Goal: Task Accomplishment & Management: Complete application form

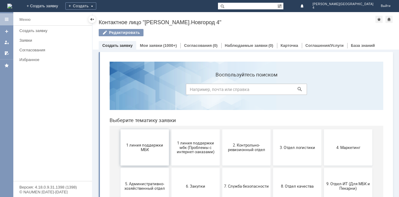
click at [148, 145] on span "1 линия поддержки МБК" at bounding box center [144, 147] width 45 height 9
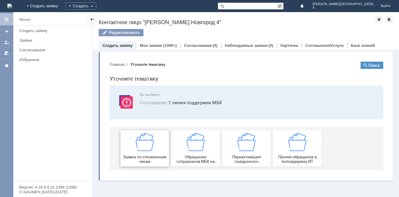
click at [153, 147] on img at bounding box center [144, 142] width 18 height 18
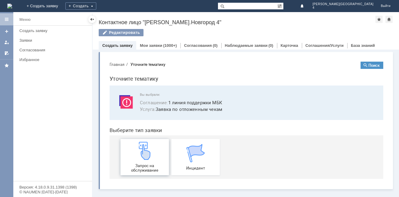
click at [153, 147] on img at bounding box center [144, 151] width 18 height 18
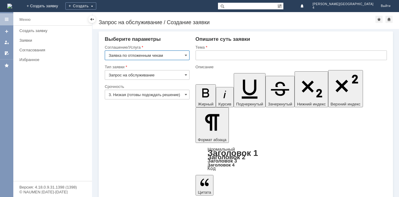
click at [208, 60] on div at bounding box center [290, 62] width 191 height 4
click at [213, 55] on input "text" at bounding box center [290, 55] width 191 height 10
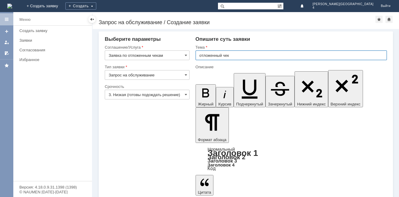
type input "отложенный чек"
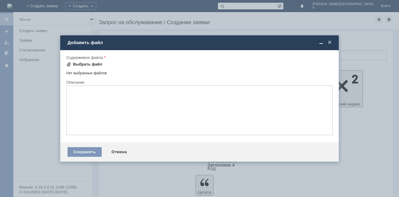
click at [83, 64] on div "Выбрать файл" at bounding box center [87, 64] width 29 height 5
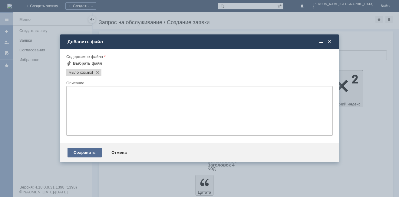
click at [89, 155] on div "Сохранить" at bounding box center [84, 153] width 34 height 10
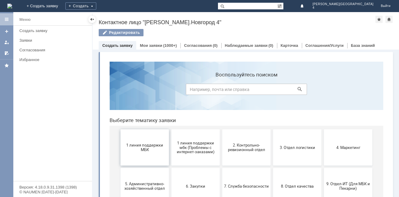
click at [165, 149] on button "1 линия поддержки МБК" at bounding box center [144, 147] width 48 height 36
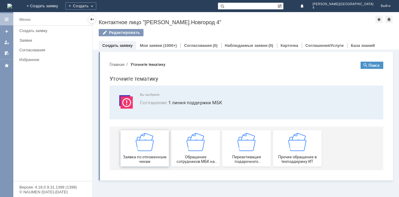
click at [151, 142] on img at bounding box center [144, 142] width 18 height 18
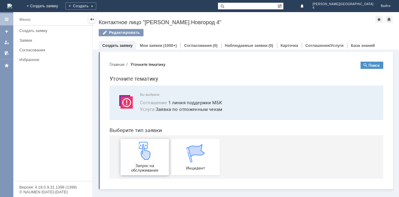
click at [154, 158] on div "Запрос на обслуживание" at bounding box center [144, 157] width 45 height 31
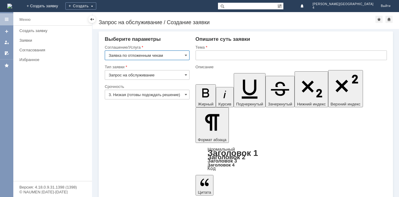
click at [233, 57] on input "text" at bounding box center [290, 55] width 191 height 10
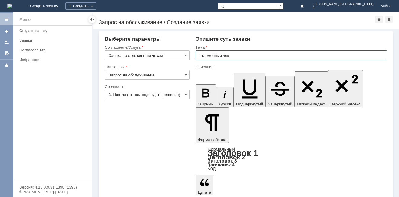
type input "отложенный чек"
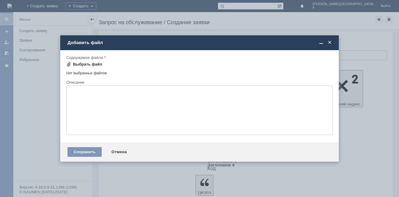
click at [87, 63] on div "Выбрать файл" at bounding box center [87, 64] width 29 height 5
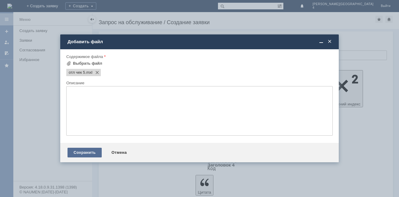
click at [78, 152] on div "Сохранить" at bounding box center [84, 153] width 34 height 10
